Goal: Task Accomplishment & Management: Use online tool/utility

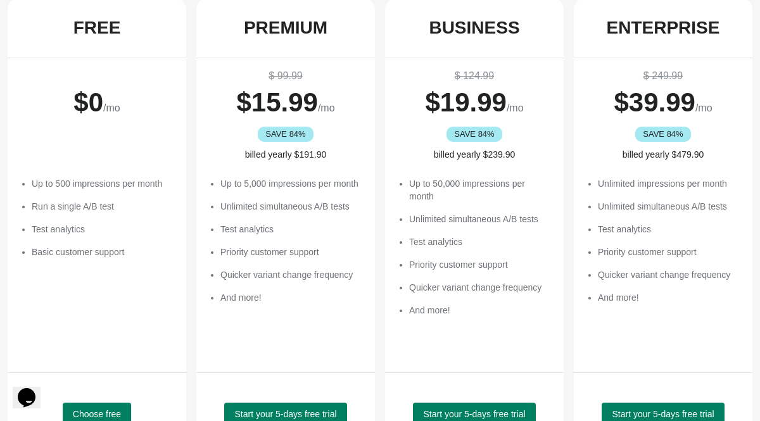
scroll to position [273, 0]
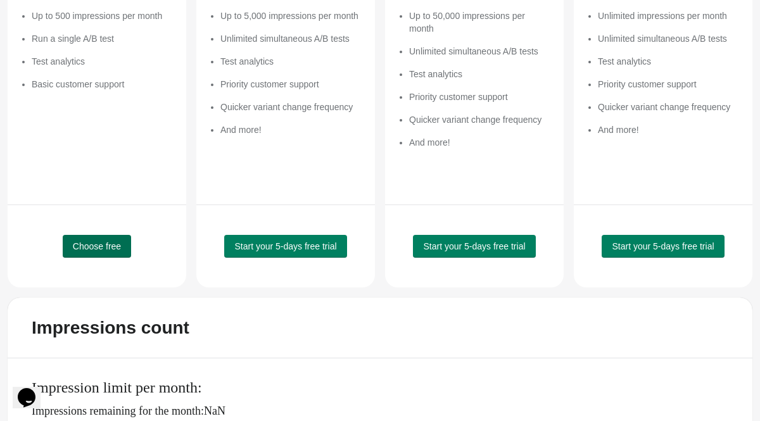
click at [97, 254] on button "Choose free" at bounding box center [97, 246] width 68 height 23
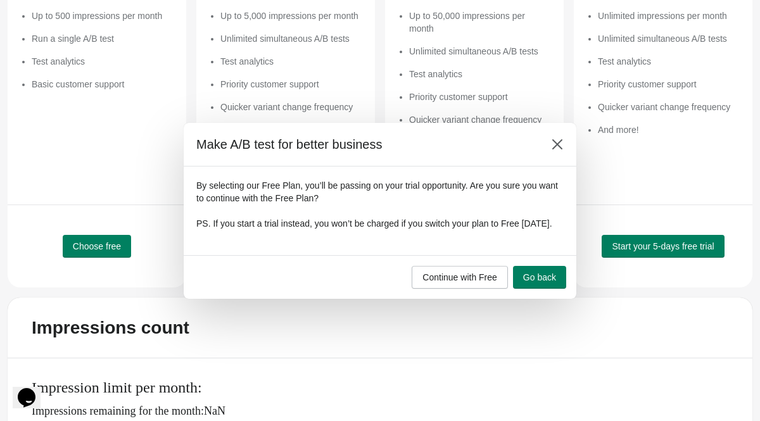
scroll to position [0, 0]
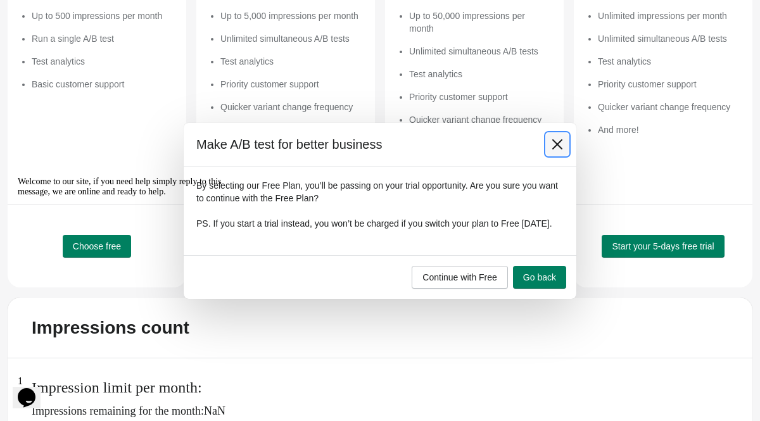
click at [551, 144] on button at bounding box center [557, 144] width 23 height 23
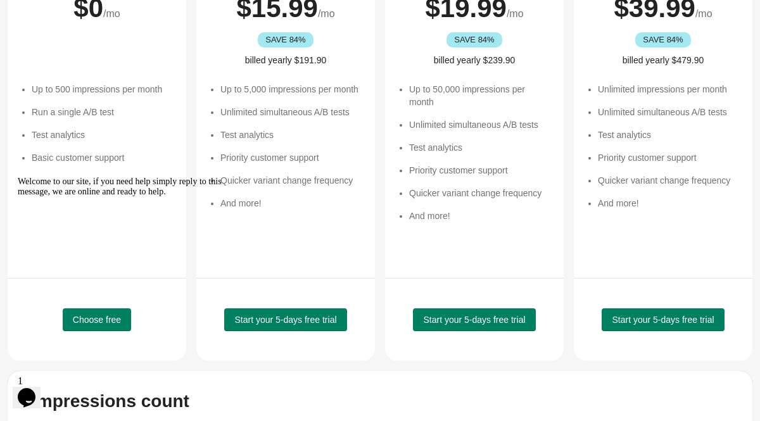
scroll to position [310, 0]
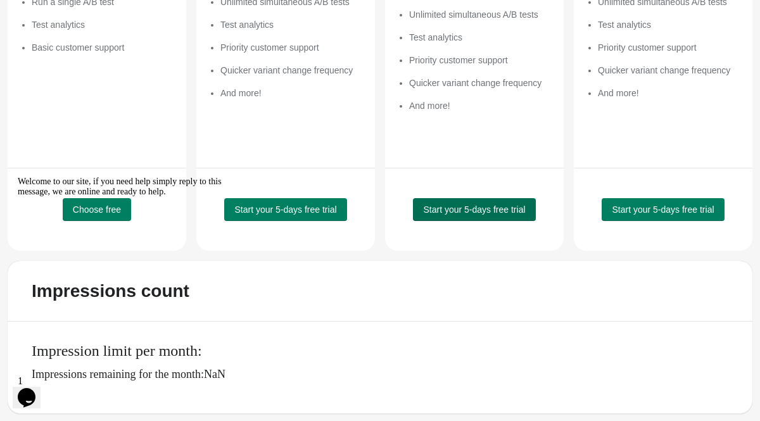
click at [483, 219] on button "Start your 5-days free trial" at bounding box center [474, 209] width 122 height 23
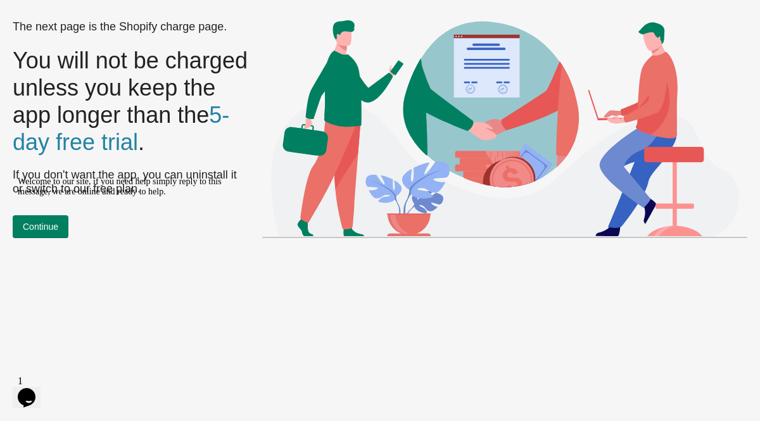
click at [60, 197] on div "Welcome to our site, if you need help simply reply to this message, we are onli…" at bounding box center [132, 187] width 228 height 20
click at [18, 177] on icon "Chat attention grabber" at bounding box center [18, 177] width 0 height 0
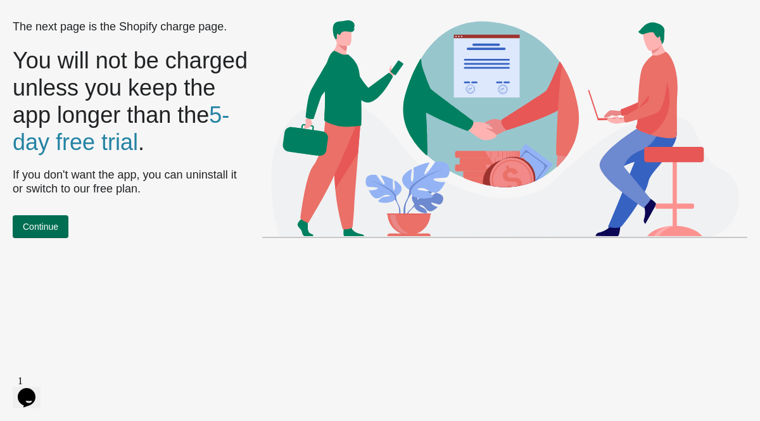
click at [58, 223] on span "Continue" at bounding box center [40, 227] width 35 height 10
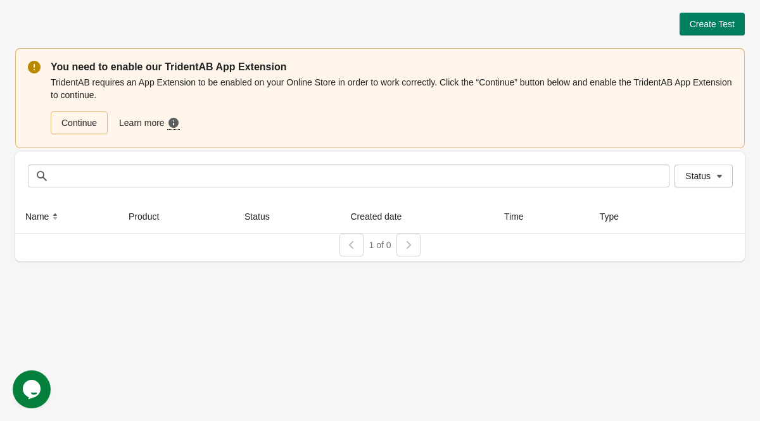
click at [189, 70] on p "You need to enable our TridentAB App Extension" at bounding box center [392, 67] width 682 height 15
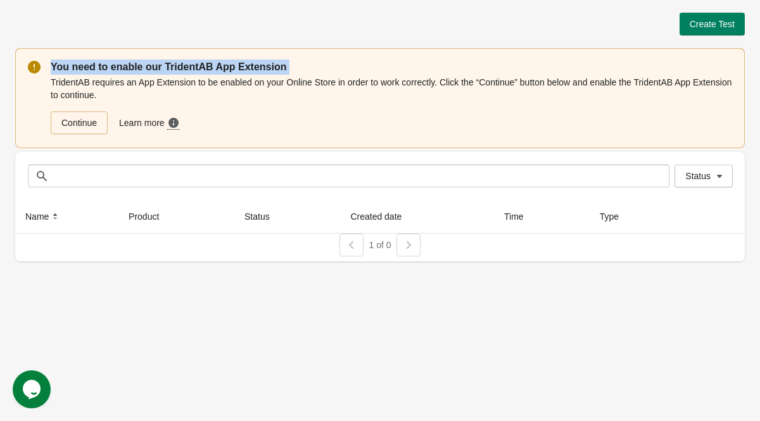
click at [189, 70] on p "You need to enable our TridentAB App Extension" at bounding box center [392, 67] width 682 height 15
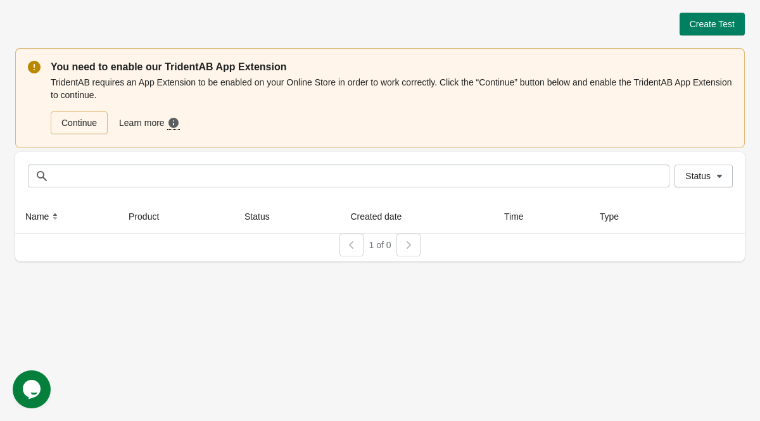
click at [300, 96] on div "TridentAB requires an App Extension to be enabled on your Online Store in order…" at bounding box center [392, 105] width 682 height 61
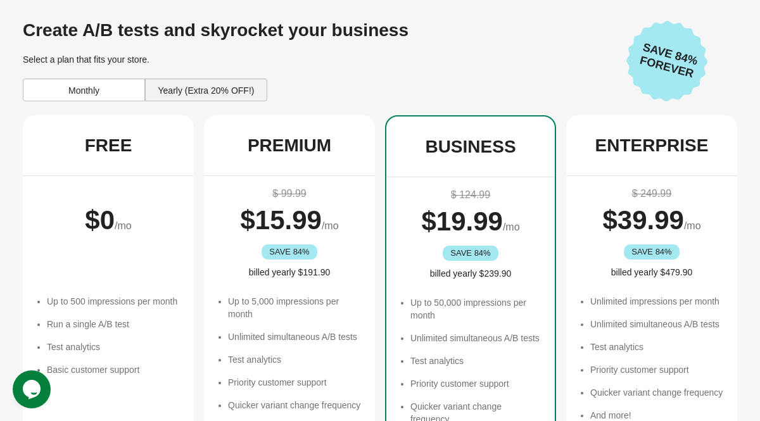
click at [187, 90] on div "Yearly (Extra 20% OFF!)" at bounding box center [206, 90] width 122 height 23
click at [91, 91] on div "Monthly" at bounding box center [84, 90] width 122 height 23
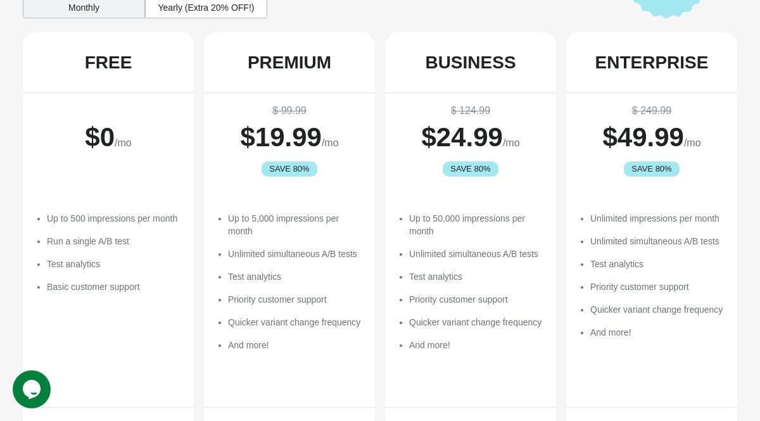
scroll to position [328, 0]
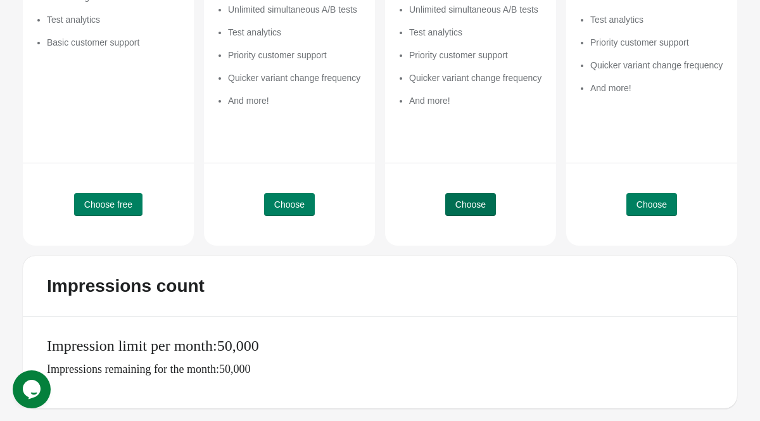
click at [479, 209] on button "Choose" at bounding box center [470, 204] width 51 height 23
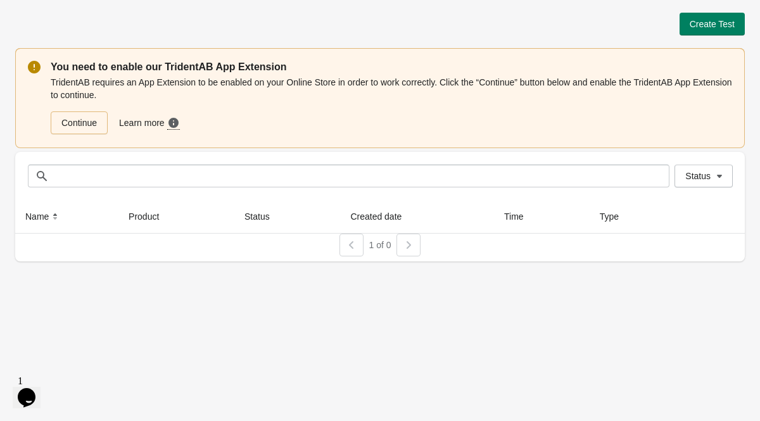
click at [115, 94] on div "TridentAB requires an App Extension to be enabled on your Online Store in order…" at bounding box center [392, 105] width 682 height 61
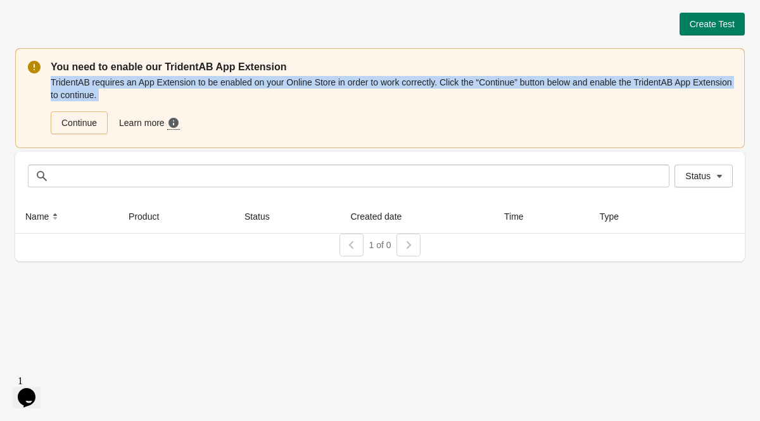
click at [115, 94] on div "TridentAB requires an App Extension to be enabled on your Online Store in order…" at bounding box center [392, 105] width 682 height 61
click at [252, 97] on div "TridentAB requires an App Extension to be enabled on your Online Store in order…" at bounding box center [392, 105] width 682 height 61
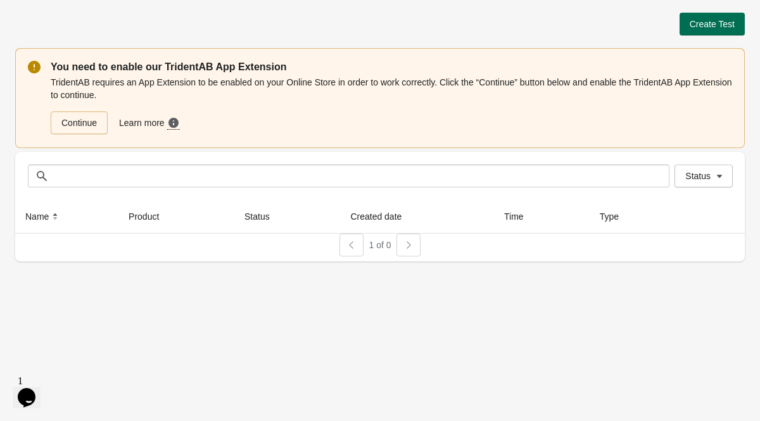
click at [706, 22] on span "Create Test" at bounding box center [712, 24] width 45 height 10
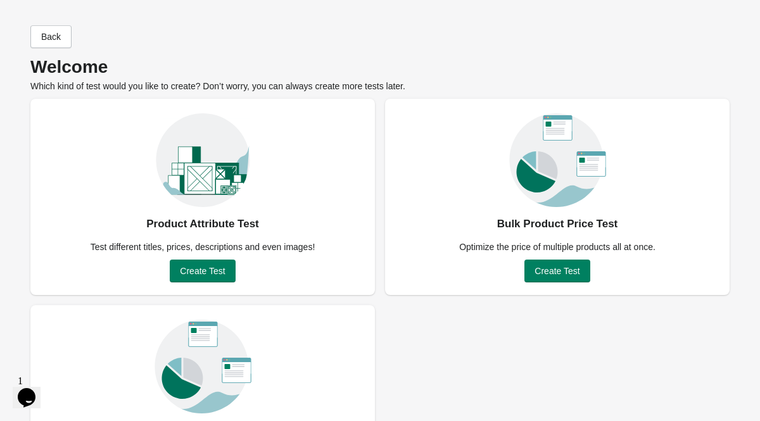
scroll to position [91, 0]
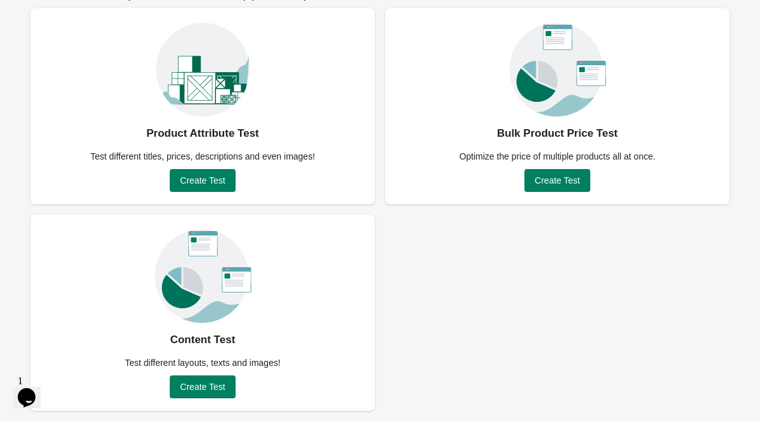
click at [134, 162] on div "Test different titles, prices, descriptions and even images!" at bounding box center [203, 156] width 240 height 13
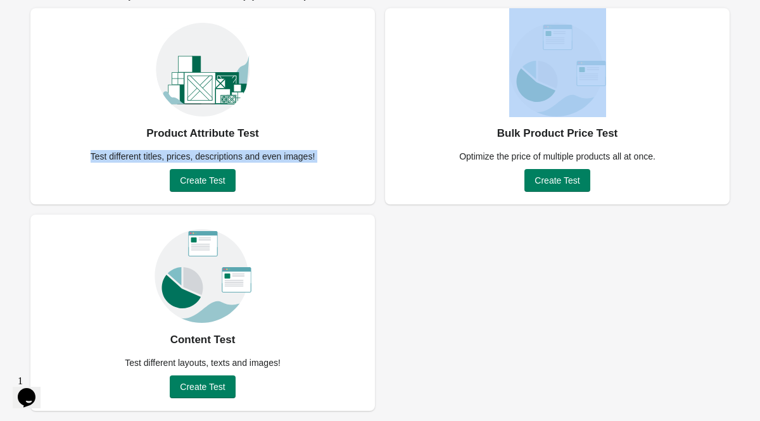
click at [134, 162] on div "Test different titles, prices, descriptions and even images!" at bounding box center [203, 156] width 240 height 13
click at [227, 157] on div "Test different titles, prices, descriptions and even images!" at bounding box center [203, 156] width 240 height 13
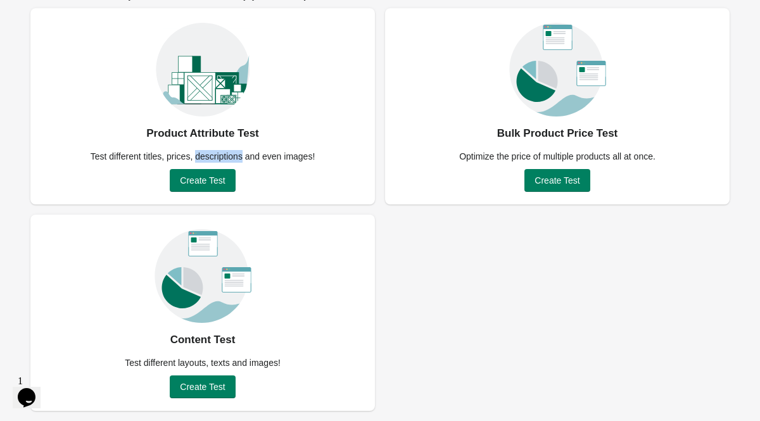
click at [227, 157] on div "Test different titles, prices, descriptions and even images!" at bounding box center [203, 156] width 240 height 13
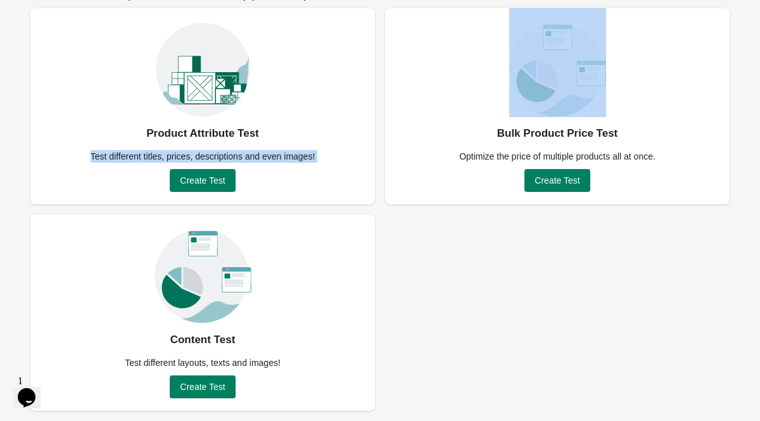
click at [227, 157] on div "Test different titles, prices, descriptions and even images!" at bounding box center [203, 156] width 240 height 13
click at [312, 174] on div "Product Attribute Test Test different titles, prices, descriptions and even ima…" at bounding box center [202, 106] width 345 height 196
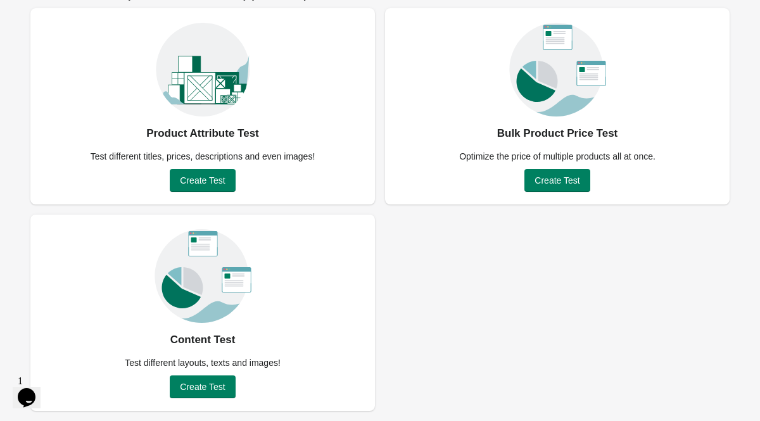
click at [523, 139] on div "Bulk Product Price Test" at bounding box center [557, 134] width 121 height 20
click at [489, 167] on div "Bulk Product Price Test Optimize the price of multiple products all at once. Cr…" at bounding box center [557, 106] width 345 height 196
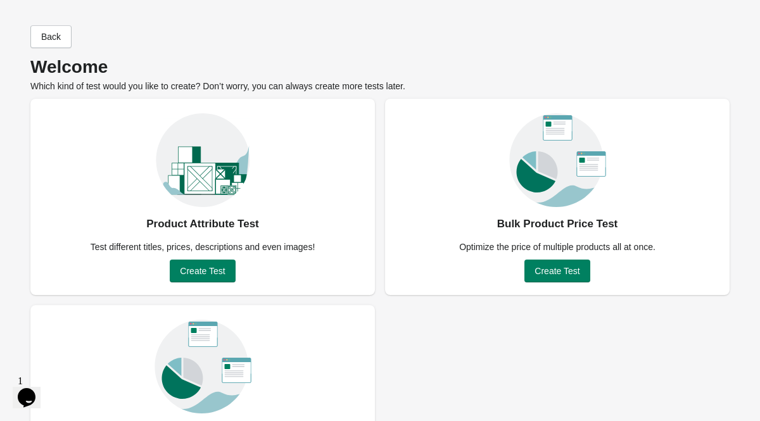
click at [82, 91] on div "Welcome Which kind of test would you like to create? Don’t worry, you can alway…" at bounding box center [380, 77] width 700 height 32
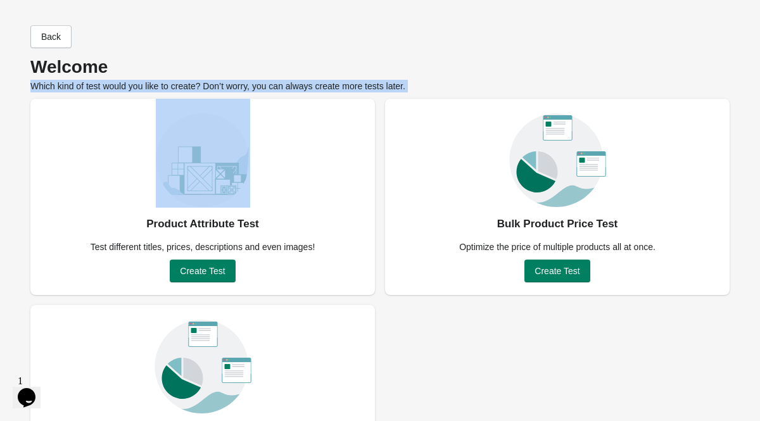
click at [82, 91] on div "Welcome Which kind of test would you like to create? Don’t worry, you can alway…" at bounding box center [380, 77] width 700 height 32
click at [146, 95] on div "Back Welcome Which kind of test would you like to create? Don’t worry, you can …" at bounding box center [380, 260] width 700 height 494
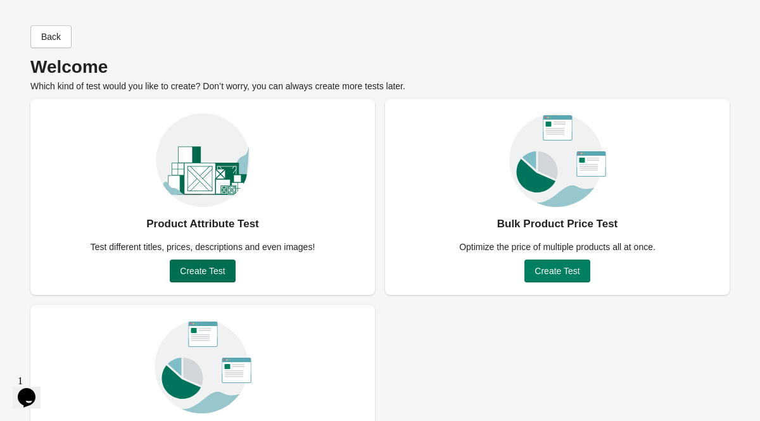
click at [204, 265] on button "Create Test" at bounding box center [202, 271] width 65 height 23
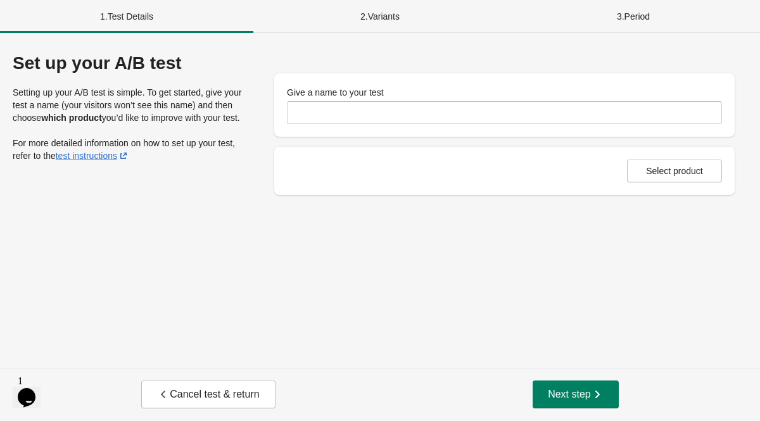
click at [151, 64] on div "Set up your A/B test" at bounding box center [131, 63] width 236 height 20
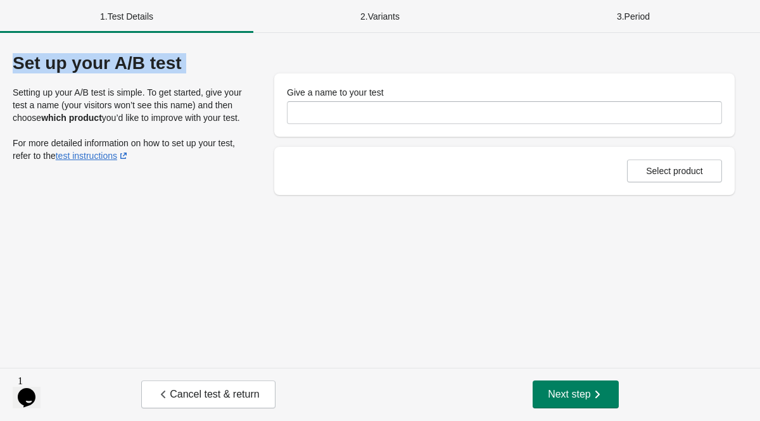
click at [151, 64] on div "Set up your A/B test" at bounding box center [131, 63] width 236 height 20
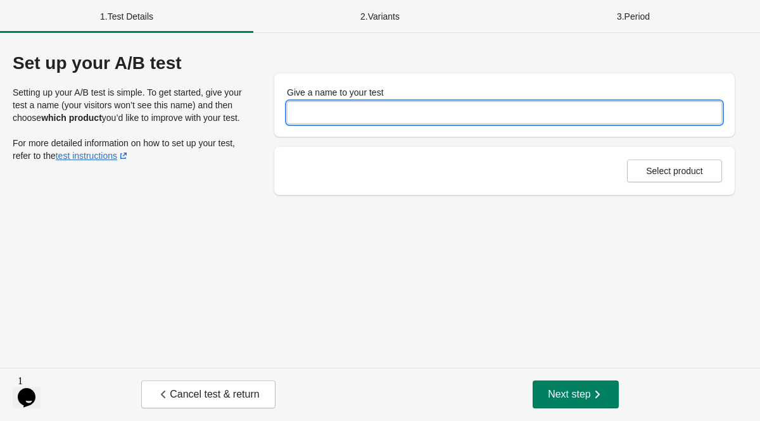
click at [359, 109] on input "Give a name to your test" at bounding box center [504, 112] width 435 height 23
type input "**********"
click at [571, 397] on span "Next step" at bounding box center [576, 394] width 56 height 13
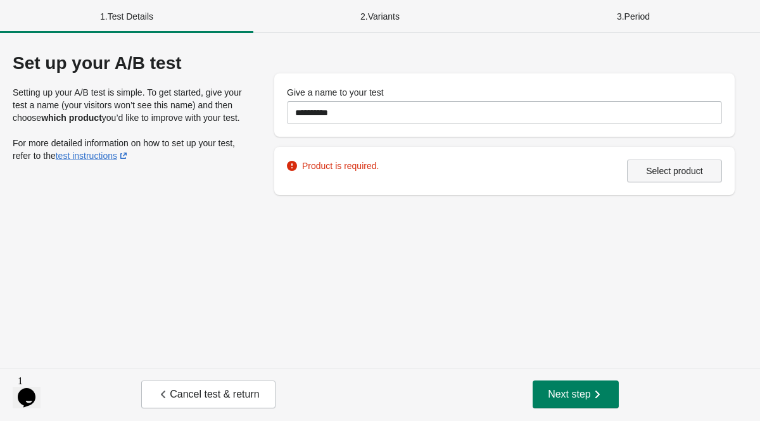
click at [662, 170] on span "Select product" at bounding box center [674, 171] width 57 height 10
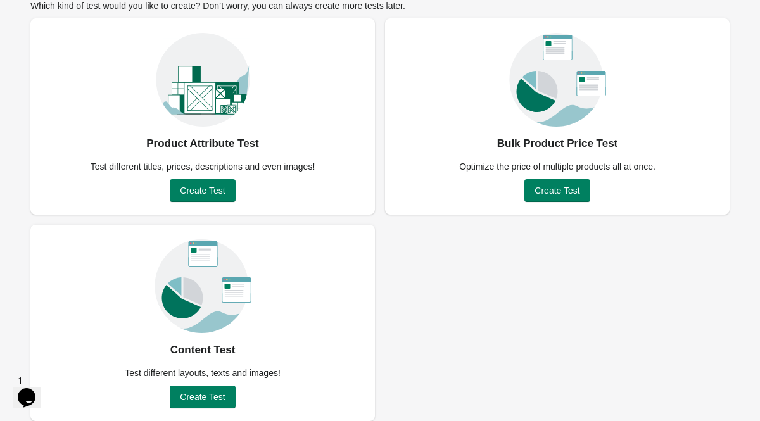
scroll to position [91, 0]
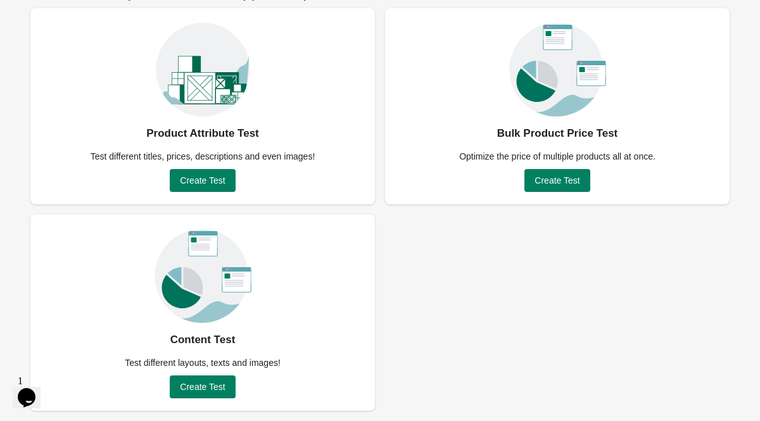
click at [145, 366] on div "Test different layouts, texts and images!" at bounding box center [202, 363] width 171 height 13
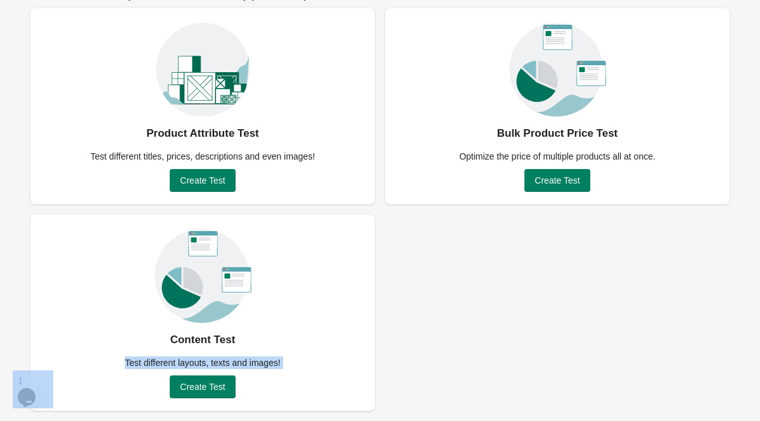
click at [145, 366] on div "Test different layouts, texts and images!" at bounding box center [202, 363] width 171 height 13
click at [210, 385] on span "Create Test" at bounding box center [202, 387] width 45 height 10
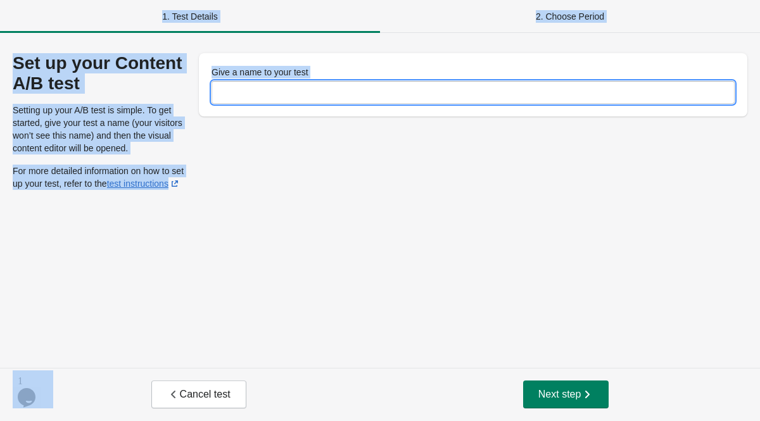
click at [335, 93] on input "Give a name to your test" at bounding box center [473, 92] width 523 height 23
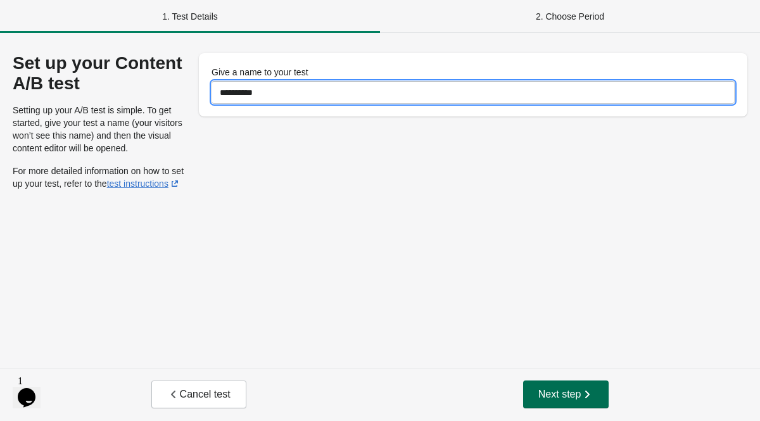
type input "**********"
click at [557, 399] on span "Next step" at bounding box center [567, 394] width 56 height 13
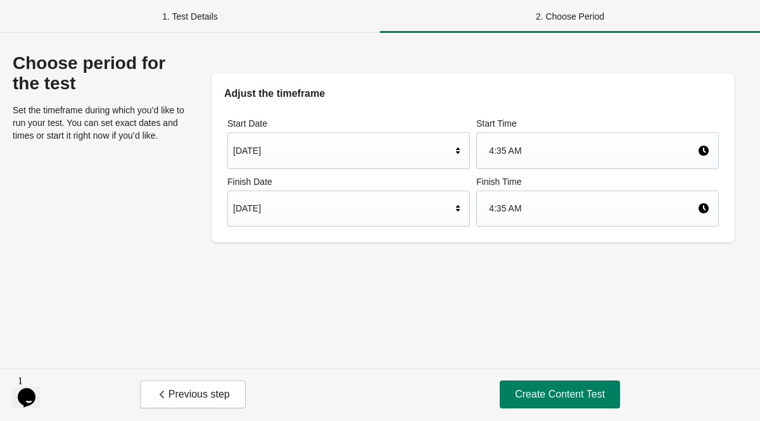
click at [276, 204] on div "[DATE]" at bounding box center [342, 208] width 219 height 24
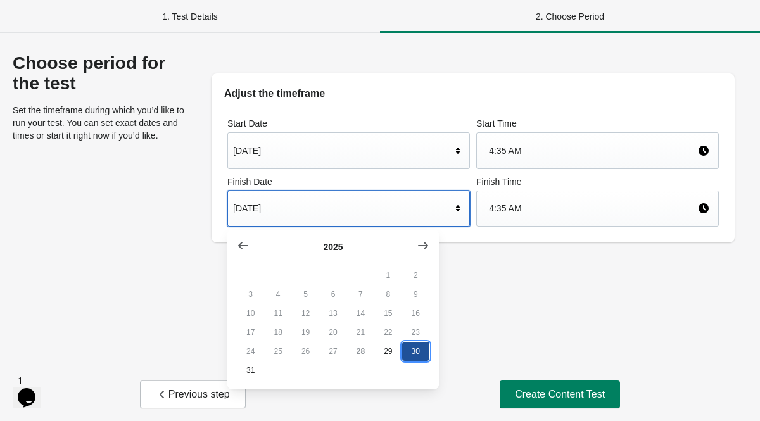
click at [405, 352] on button "30" at bounding box center [415, 351] width 27 height 19
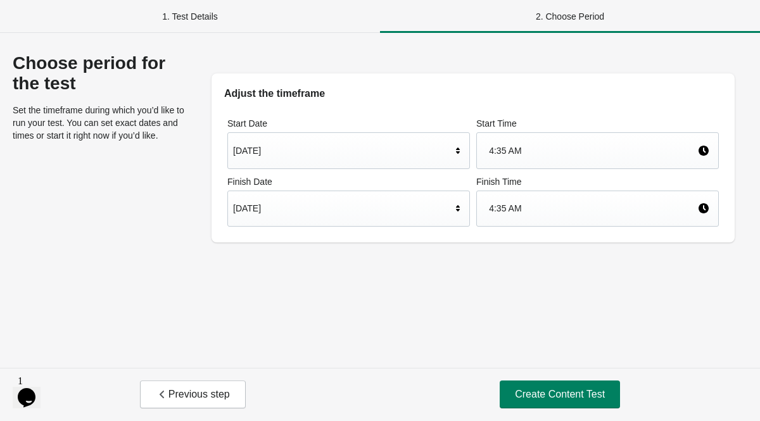
click at [311, 226] on div "[DATE]" at bounding box center [348, 209] width 243 height 37
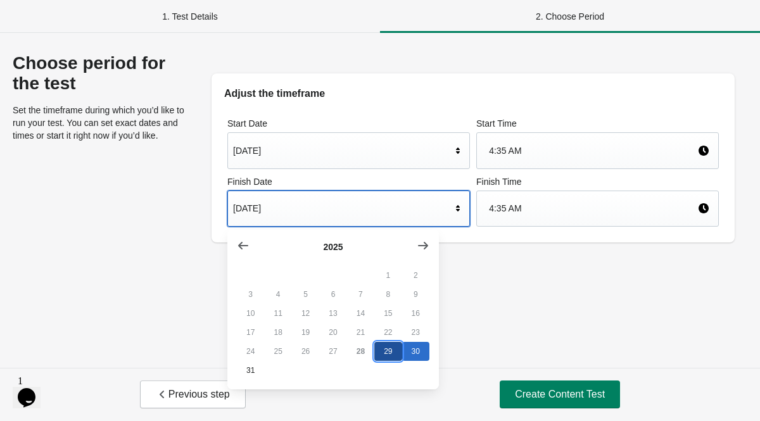
click at [389, 353] on button "29" at bounding box center [388, 351] width 27 height 19
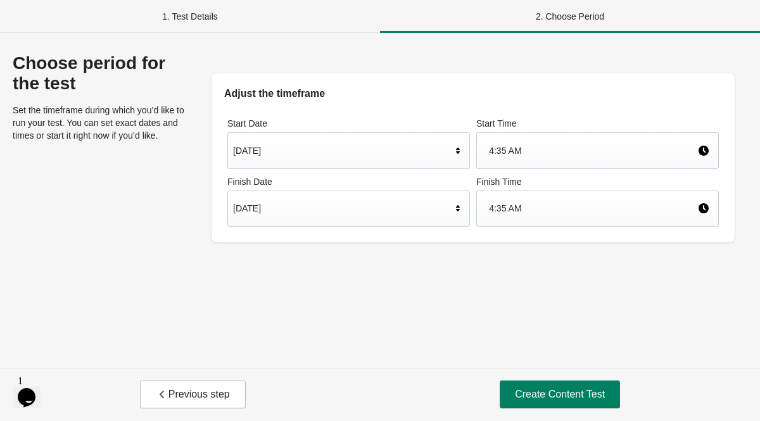
click at [497, 328] on div "Choose period for the test Set the timeframe during which you’d like to run you…" at bounding box center [380, 200] width 760 height 335
click at [562, 397] on span "Create Content Test" at bounding box center [560, 394] width 90 height 13
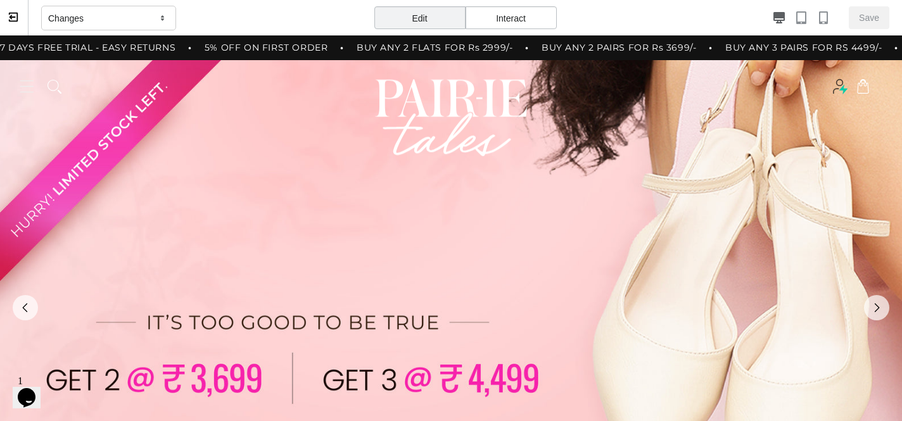
scroll to position [0, 6]
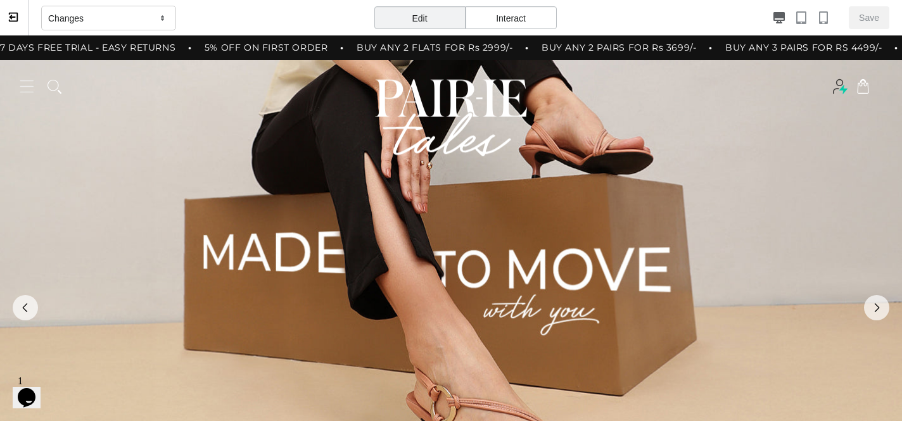
click at [430, 22] on div "Edit" at bounding box center [420, 17] width 91 height 23
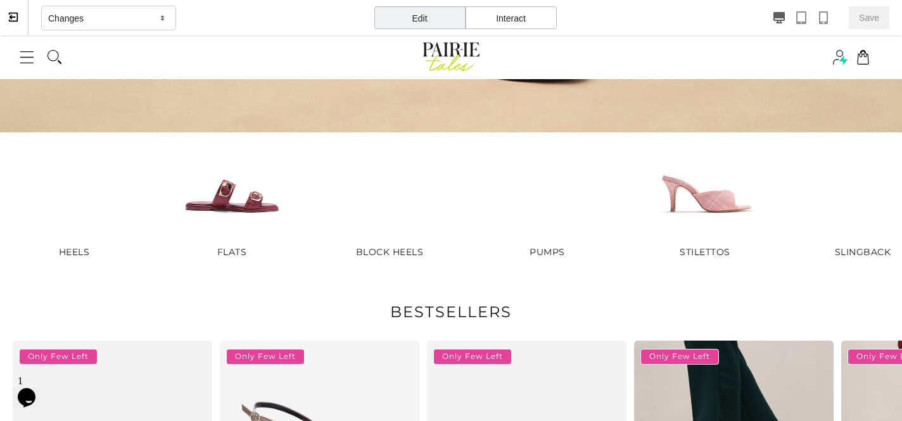
scroll to position [468, 0]
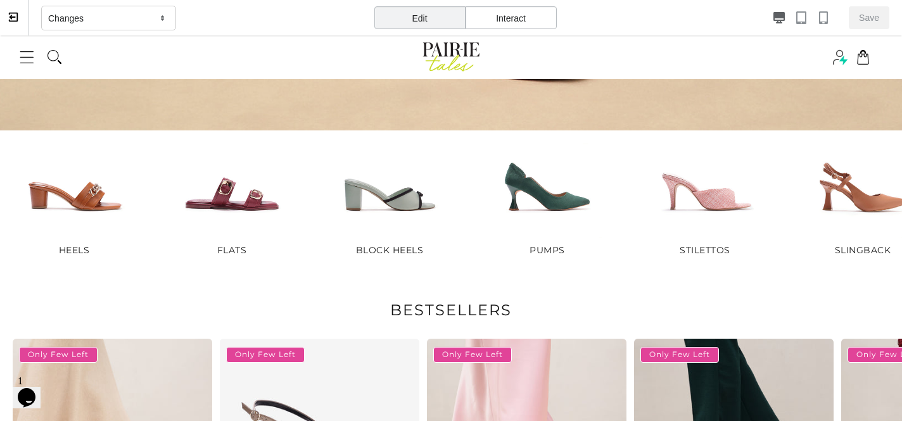
click at [120, 29] on div "Changes" at bounding box center [108, 18] width 135 height 25
click at [99, 13] on div "Changes" at bounding box center [108, 18] width 135 height 25
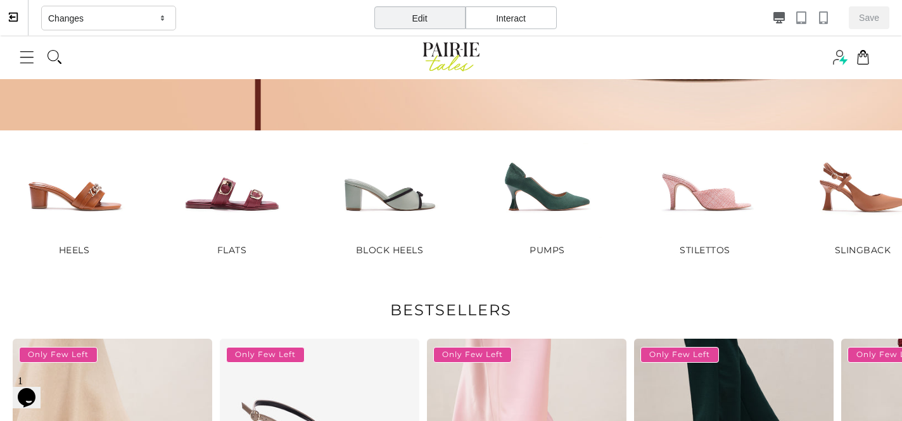
click at [99, 13] on div "Changes" at bounding box center [108, 18] width 135 height 25
click at [105, 25] on div "Changes" at bounding box center [108, 18] width 135 height 25
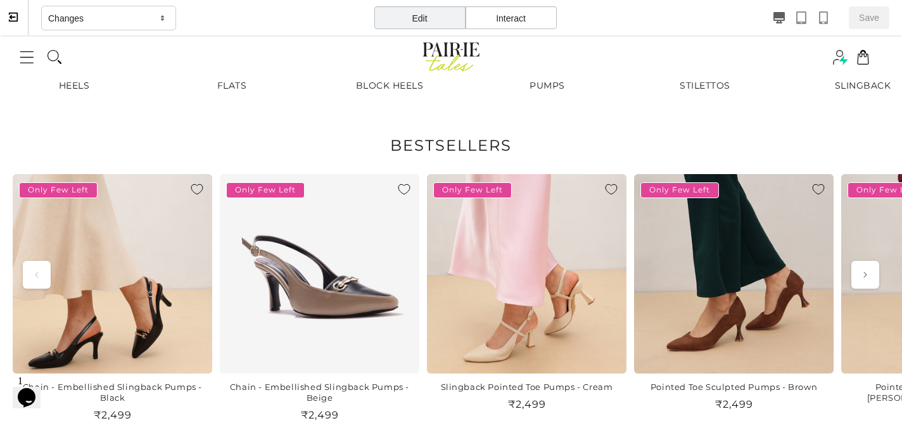
scroll to position [757, 0]
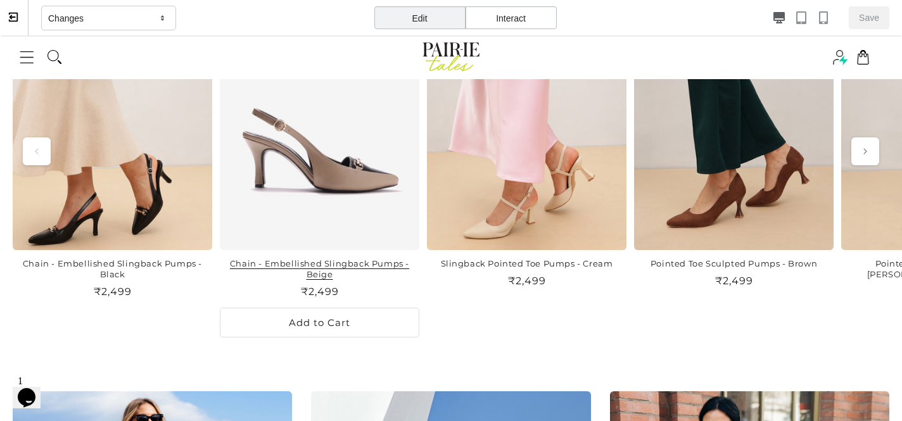
click at [361, 259] on link "Chain - Embellished Slingback Pumps - Beige" at bounding box center [320, 270] width 200 height 22
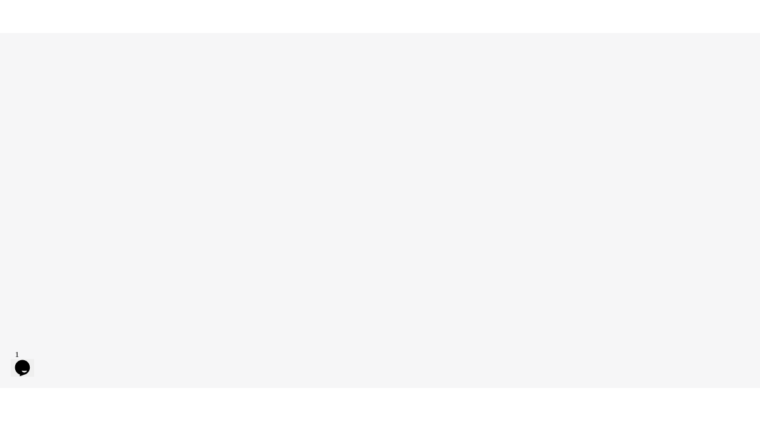
scroll to position [0, 0]
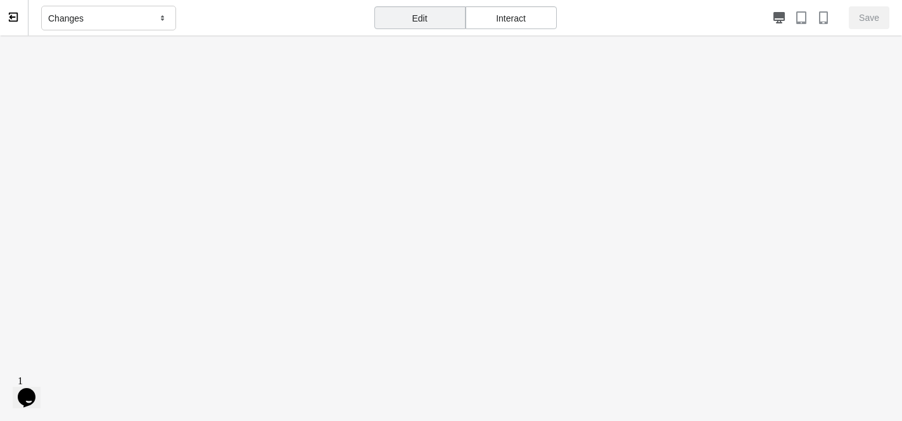
click at [500, 18] on div "Interact" at bounding box center [511, 17] width 91 height 23
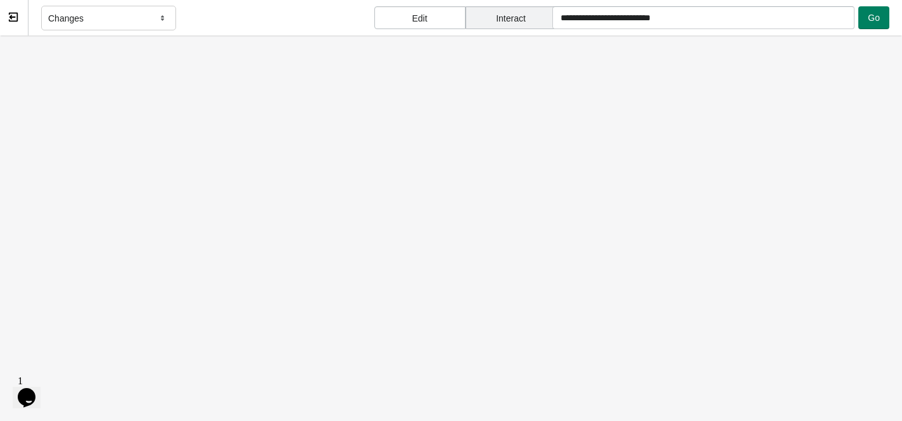
click at [416, 19] on div "Edit" at bounding box center [420, 17] width 91 height 23
